Goal: Information Seeking & Learning: Learn about a topic

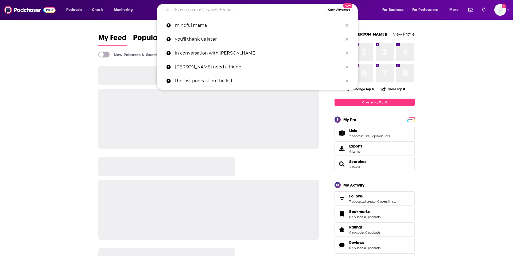
click at [235, 7] on input "Search podcasts, credits, & more..." at bounding box center [249, 10] width 154 height 9
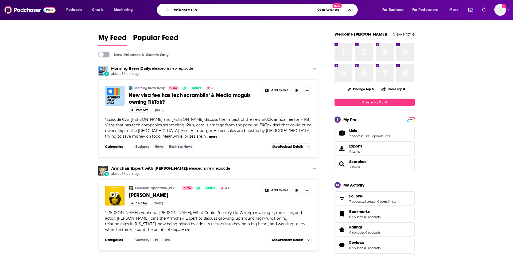
type input "educate u.s."
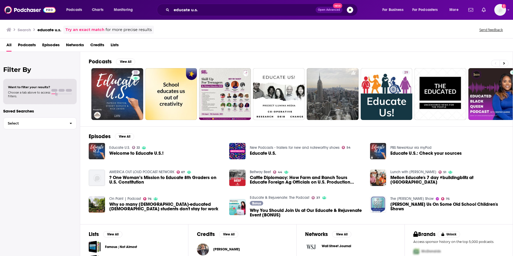
click at [133, 153] on span "Welcome to Educate U.S.!" at bounding box center [136, 153] width 54 height 5
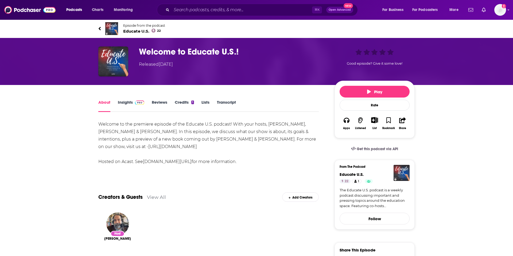
click at [125, 100] on link "Insights" at bounding box center [131, 106] width 26 height 12
